Goal: Task Accomplishment & Management: Complete application form

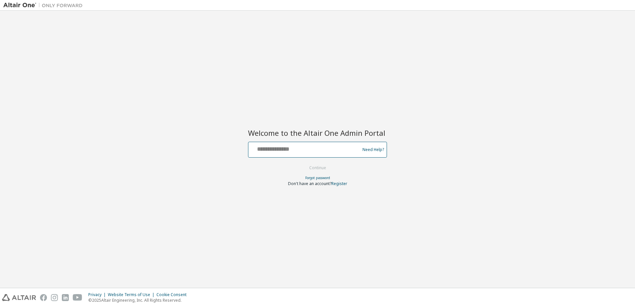
click at [306, 151] on input "text" at bounding box center [305, 149] width 108 height 10
click at [275, 153] on div at bounding box center [305, 150] width 108 height 13
click at [280, 149] on input "text" at bounding box center [305, 149] width 108 height 10
type input "**********"
click at [313, 164] on button "Continue" at bounding box center [317, 168] width 31 height 10
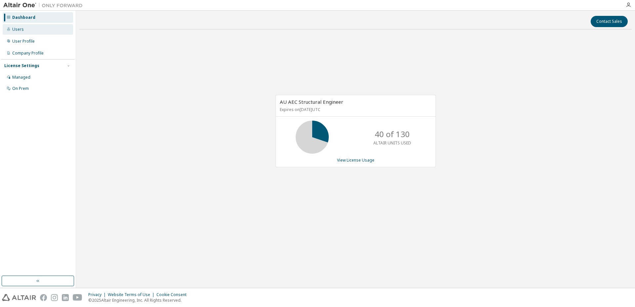
click at [25, 29] on div "Users" at bounding box center [38, 29] width 70 height 11
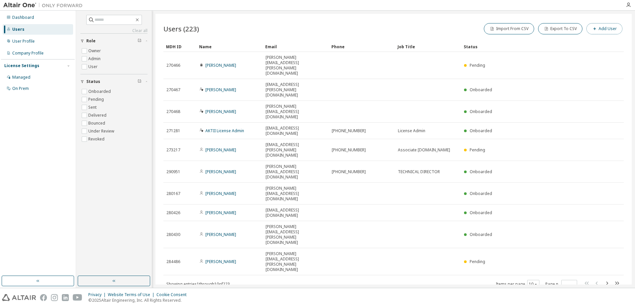
click at [601, 30] on button "Add User" at bounding box center [604, 28] width 36 height 11
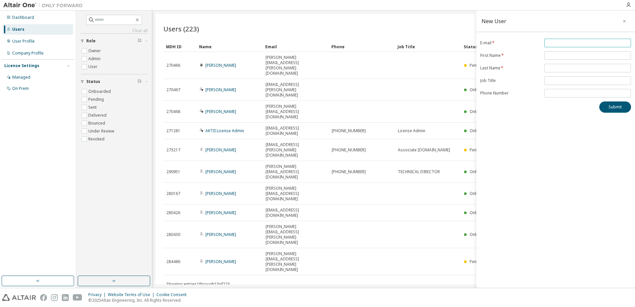
click at [564, 44] on input "email" at bounding box center [587, 42] width 83 height 5
click at [550, 41] on input "email" at bounding box center [587, 42] width 83 height 5
type input "**********"
click at [560, 130] on div "**********" at bounding box center [555, 149] width 159 height 277
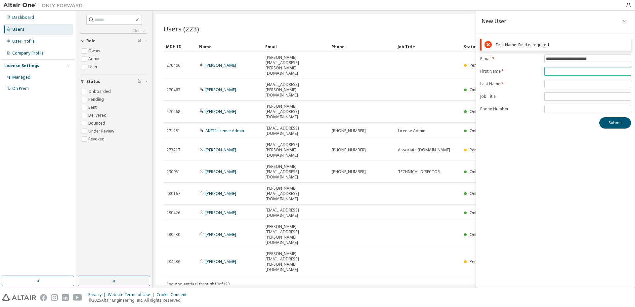
click at [557, 73] on input "text" at bounding box center [587, 71] width 83 height 5
type input "*"
type input "*****"
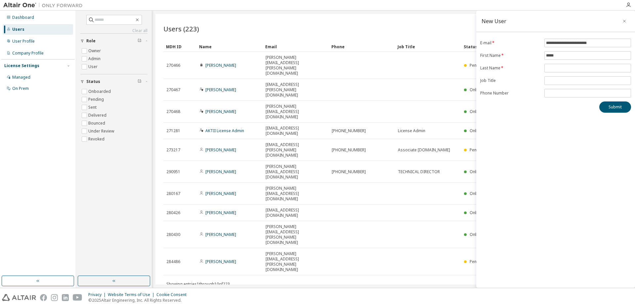
click at [576, 150] on div "**********" at bounding box center [555, 149] width 159 height 277
click at [573, 67] on input "text" at bounding box center [587, 67] width 83 height 5
type input "********"
click at [581, 77] on span at bounding box center [587, 80] width 87 height 9
click at [582, 82] on input "text" at bounding box center [587, 80] width 83 height 5
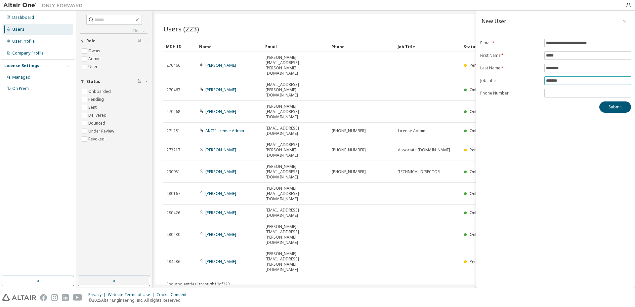
type input "**********"
click at [584, 94] on input "tel" at bounding box center [587, 93] width 83 height 5
type input "**********"
click at [616, 106] on button "Submit" at bounding box center [615, 107] width 32 height 11
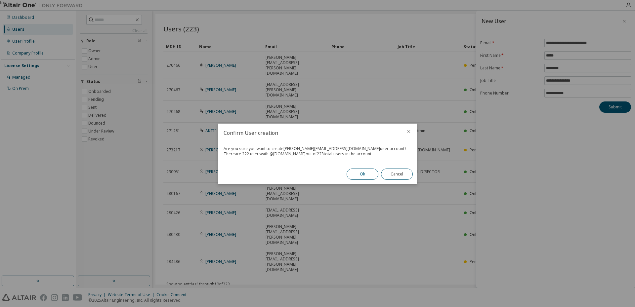
click at [374, 175] on button "Ok" at bounding box center [363, 174] width 32 height 11
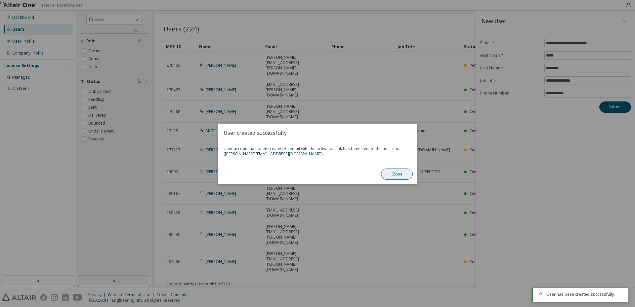
click at [399, 178] on button "Close" at bounding box center [397, 174] width 32 height 11
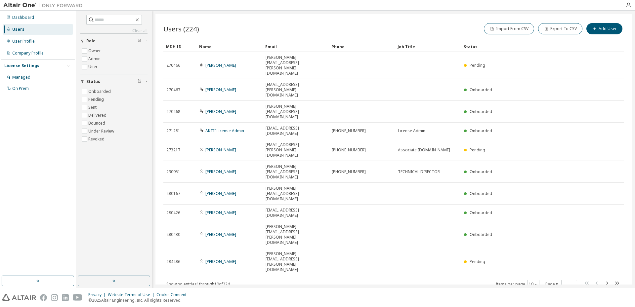
click at [475, 219] on div "Users (224) Import From CSV Export To CSV Add User Clear Load Save Save As Fiel…" at bounding box center [393, 149] width 476 height 271
click at [608, 279] on icon "button" at bounding box center [607, 283] width 8 height 8
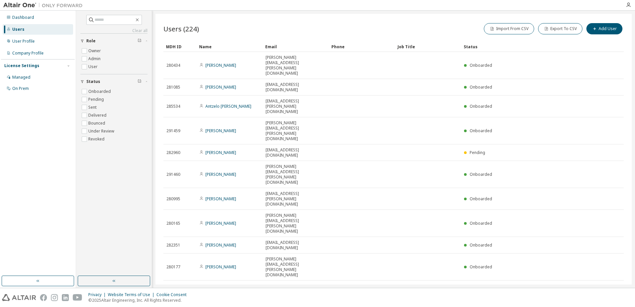
click at [608, 285] on icon "button" at bounding box center [607, 289] width 8 height 8
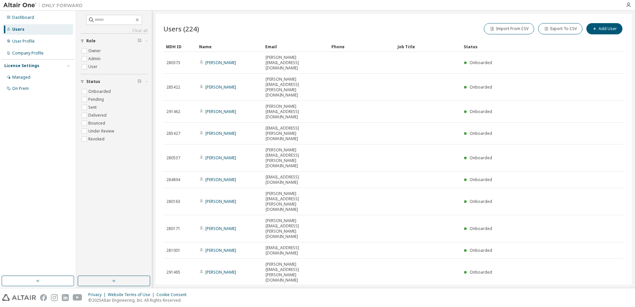
click at [608, 175] on div "MDH ID Name Email Phone Job Title Status 280373 [PERSON_NAME] [PERSON_NAME][EMA…" at bounding box center [393, 170] width 460 height 258
click at [609, 290] on icon "button" at bounding box center [607, 294] width 8 height 8
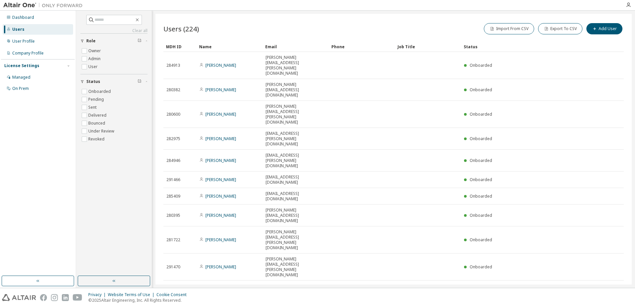
click at [607, 285] on icon "button" at bounding box center [607, 289] width 8 height 8
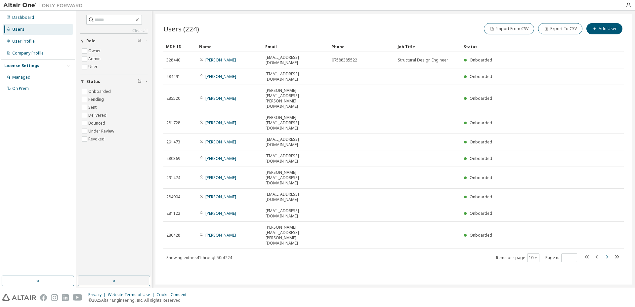
click at [607, 222] on tr "280428 [PERSON_NAME] [PERSON_NAME][EMAIL_ADDRESS][PERSON_NAME][DOMAIN_NAME] Onb…" at bounding box center [393, 235] width 460 height 27
click at [608, 255] on icon "button" at bounding box center [607, 256] width 2 height 3
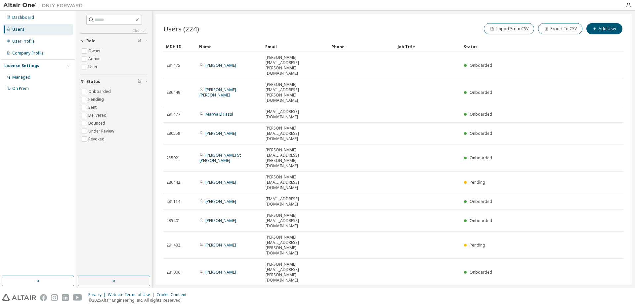
click at [619, 290] on icon "button" at bounding box center [617, 294] width 8 height 8
type input "**"
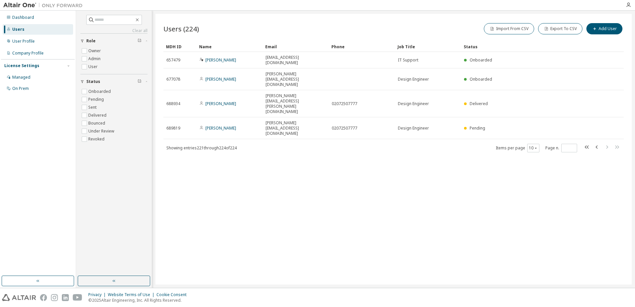
click at [308, 142] on div "Users (224) Import From CSV Export To CSV Add User Clear Load Save Save As Fiel…" at bounding box center [393, 149] width 476 height 271
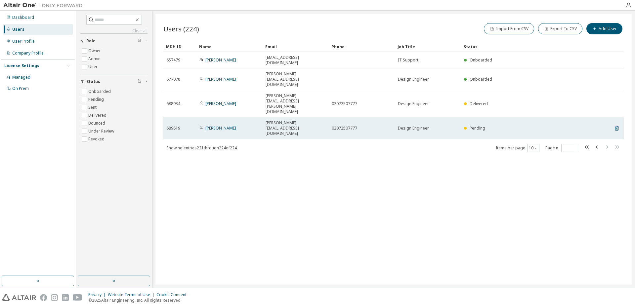
click at [475, 125] on span "Pending" at bounding box center [478, 128] width 16 height 6
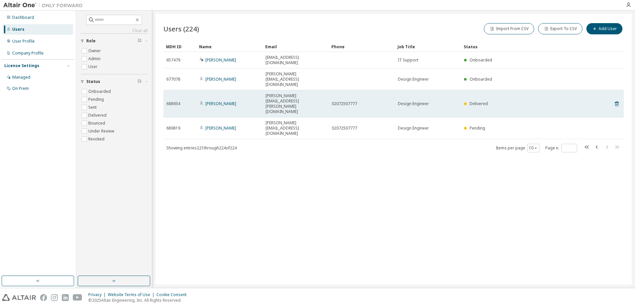
click at [482, 101] on span "Delivered" at bounding box center [479, 104] width 18 height 6
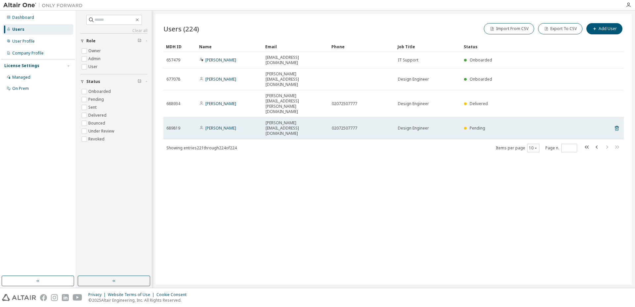
click at [478, 125] on span "Pending" at bounding box center [478, 128] width 16 height 6
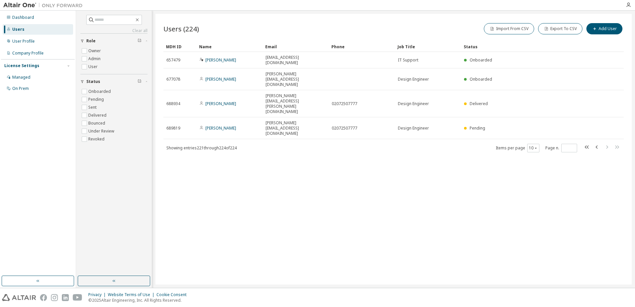
drag, startPoint x: 425, startPoint y: 189, endPoint x: 425, endPoint y: 185, distance: 4.7
click at [425, 189] on div "Users (224) Import From CSV Export To CSV Add User Clear Load Save Save As Fiel…" at bounding box center [393, 149] width 476 height 271
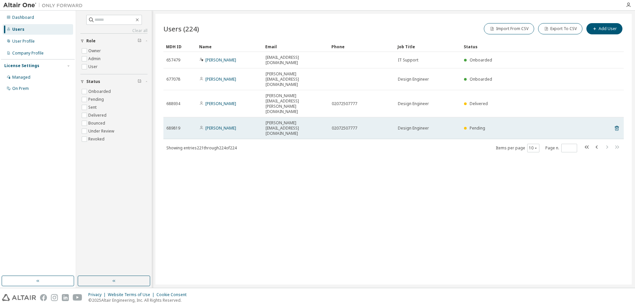
click at [472, 125] on span "Pending" at bounding box center [478, 128] width 16 height 6
click at [215, 125] on link "[PERSON_NAME]" at bounding box center [220, 128] width 31 height 6
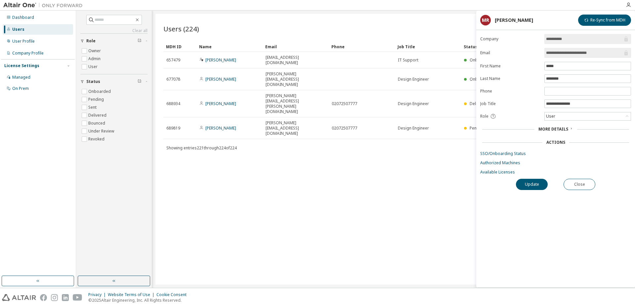
click at [560, 127] on span "More Details" at bounding box center [553, 129] width 30 height 6
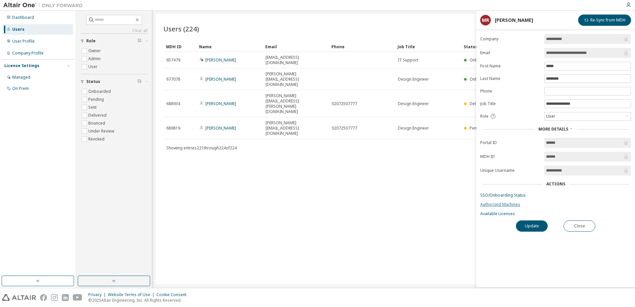
click at [500, 205] on link "Authorized Machines" at bounding box center [555, 204] width 151 height 5
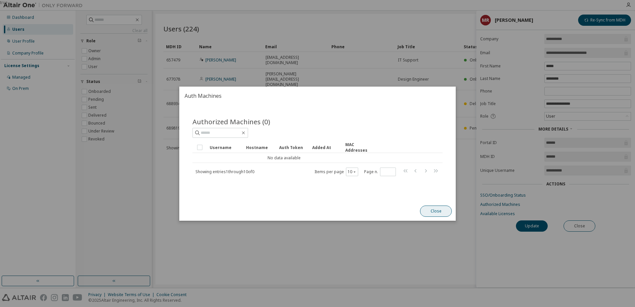
click at [443, 212] on button "Close" at bounding box center [436, 211] width 32 height 11
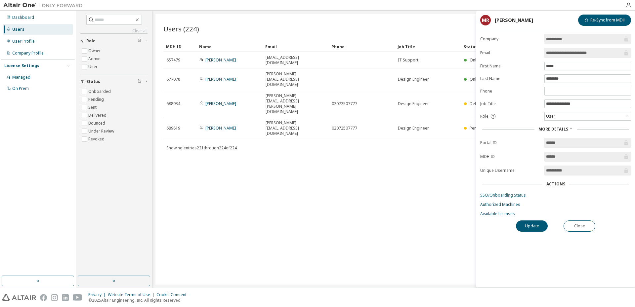
click at [508, 197] on link "SSO/Onboarding Status" at bounding box center [555, 195] width 151 height 5
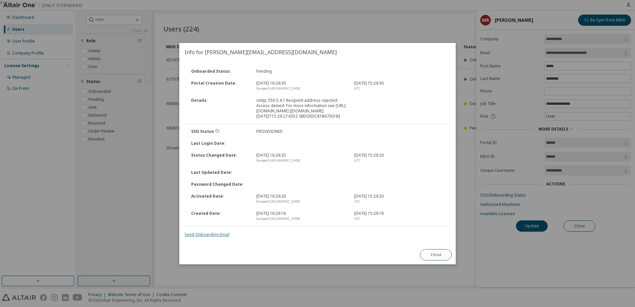
click at [204, 237] on link "Send Onboarding Email" at bounding box center [207, 235] width 45 height 6
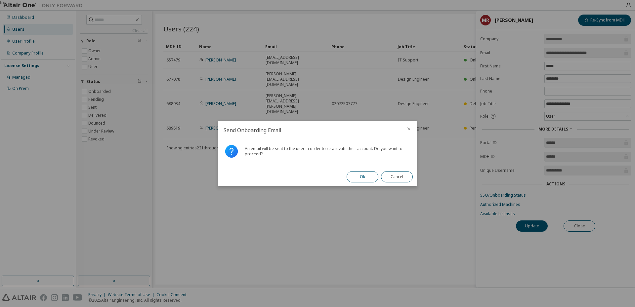
click at [357, 175] on button "Ok" at bounding box center [363, 176] width 32 height 11
click at [392, 180] on button "Close" at bounding box center [397, 176] width 32 height 11
